Goal: Information Seeking & Learning: Learn about a topic

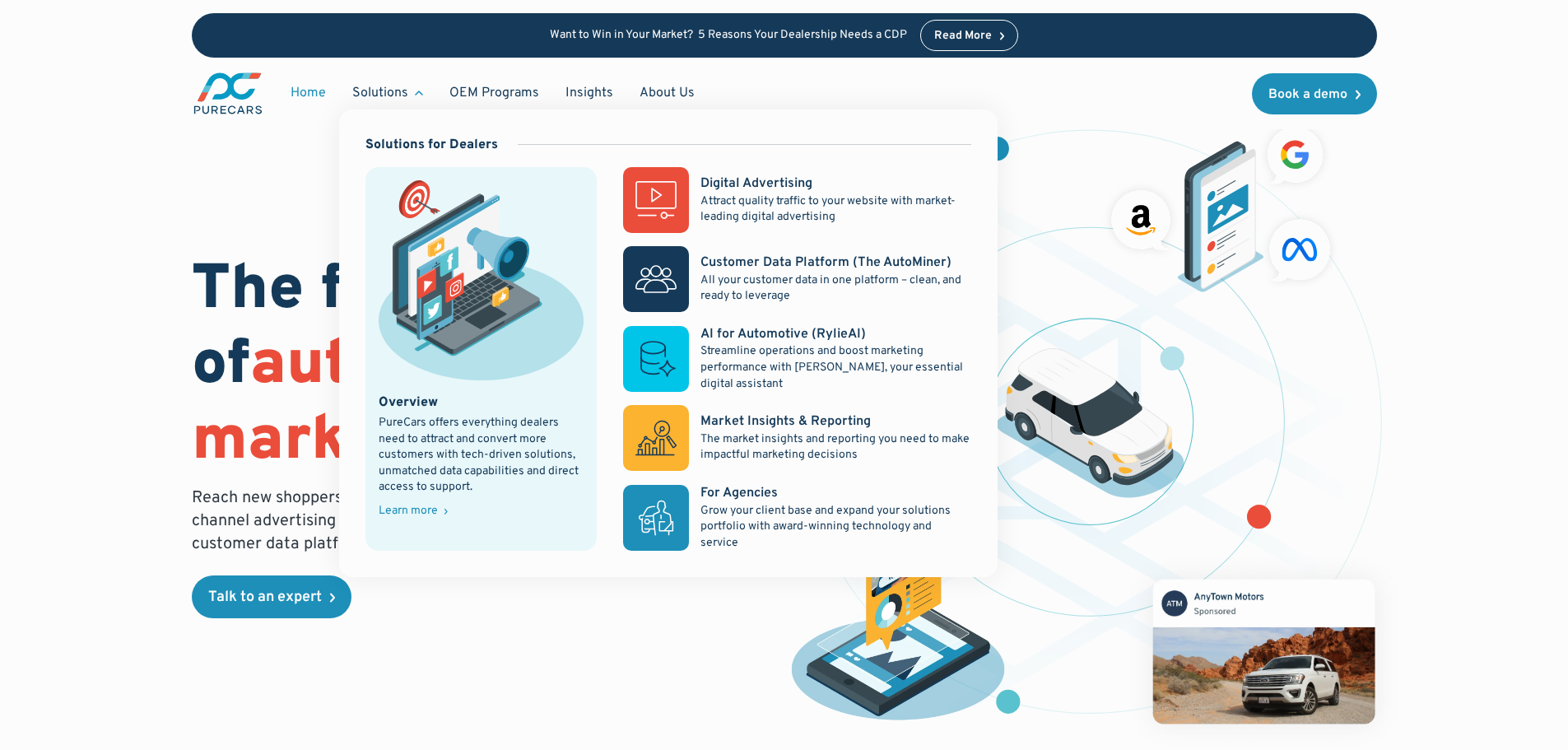
click at [428, 505] on div "Learn more" at bounding box center [408, 511] width 59 height 12
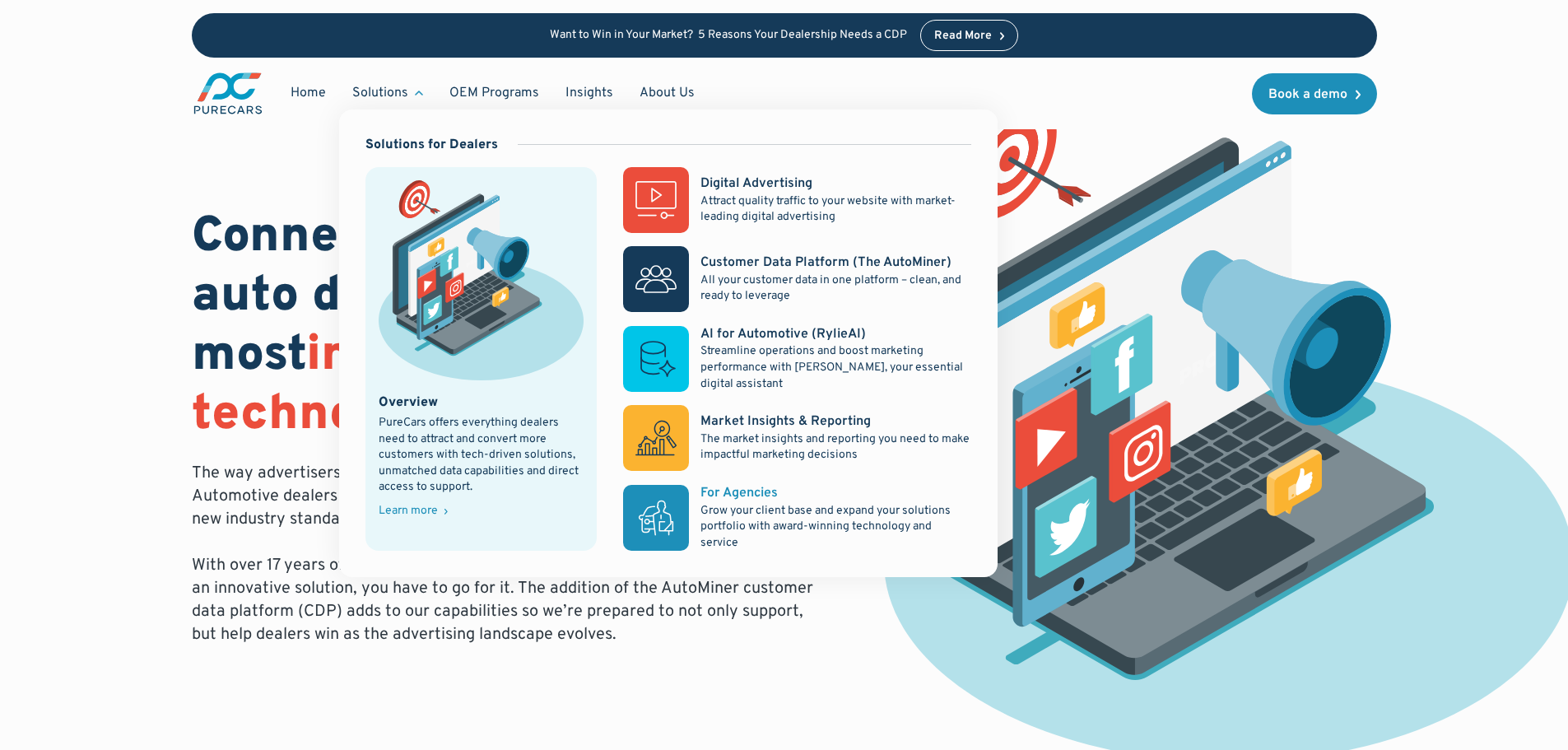
click at [807, 503] on p "Grow your client base and expand your solutions portfolio with award-winning te…" at bounding box center [836, 526] width 270 height 49
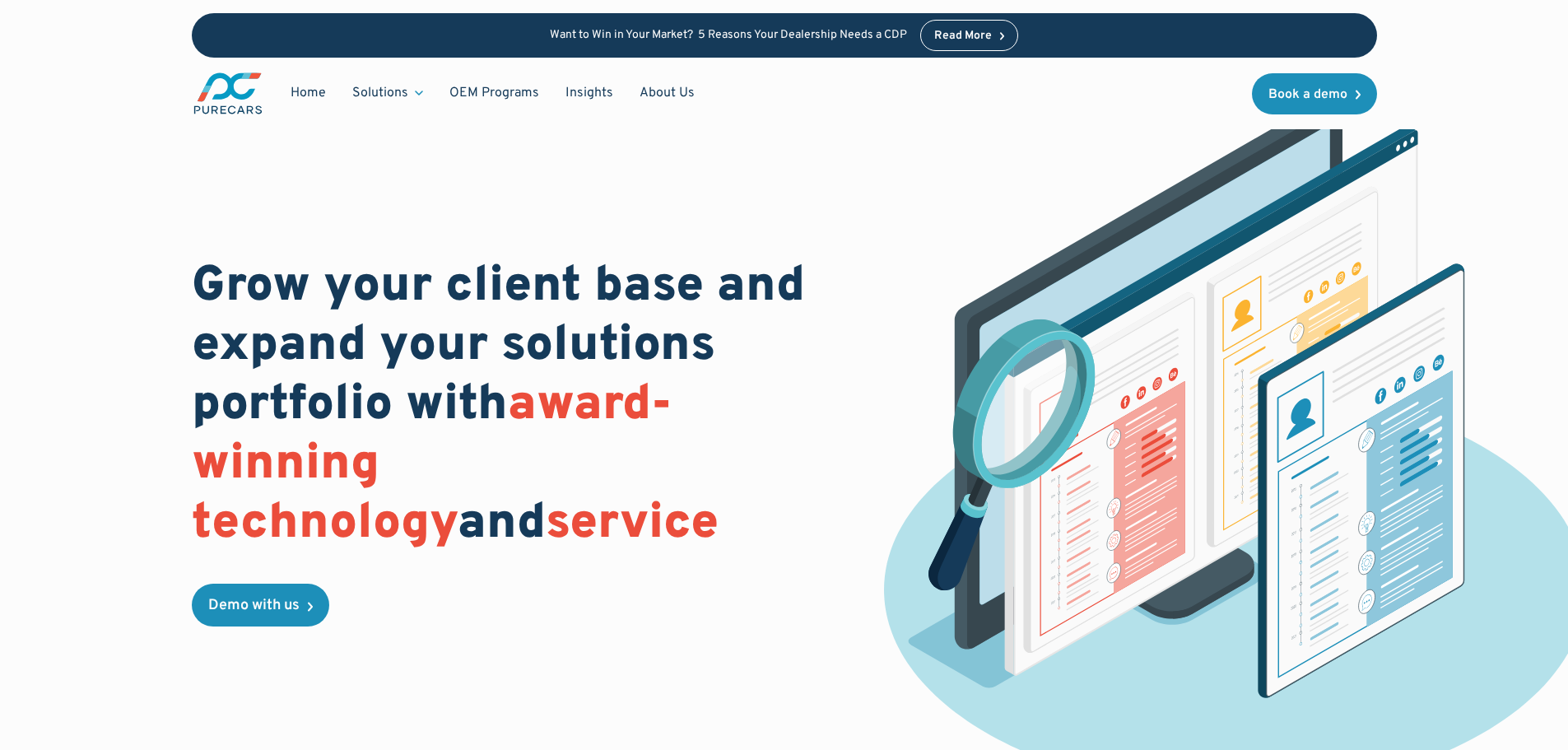
click at [236, 75] on img "main" at bounding box center [228, 93] width 72 height 46
